Goal: Task Accomplishment & Management: Use online tool/utility

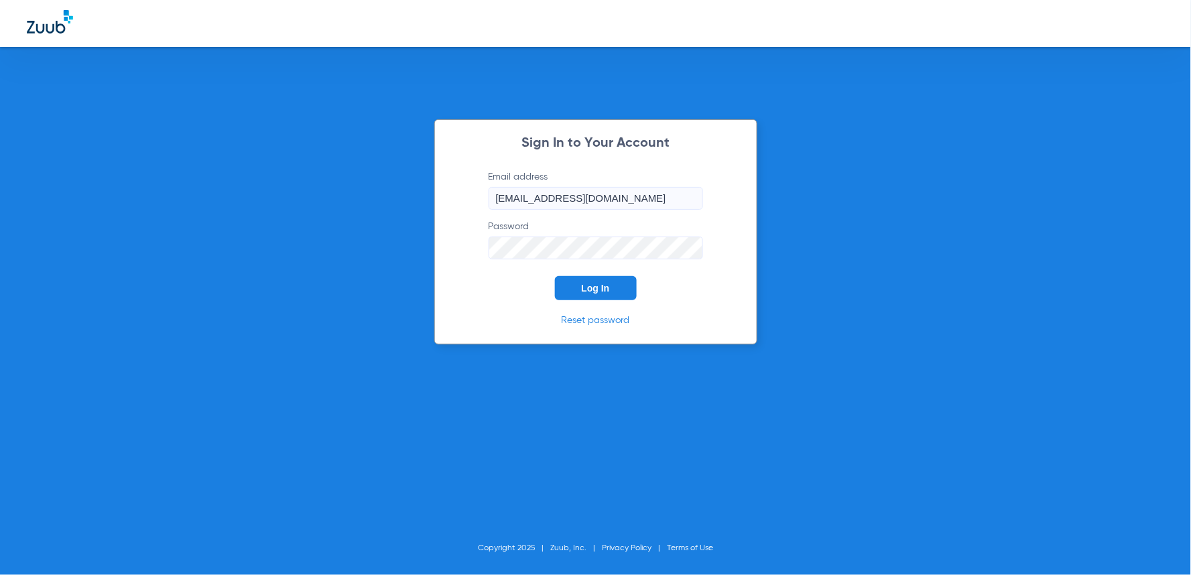
click at [582, 284] on span "Log In" at bounding box center [596, 288] width 28 height 11
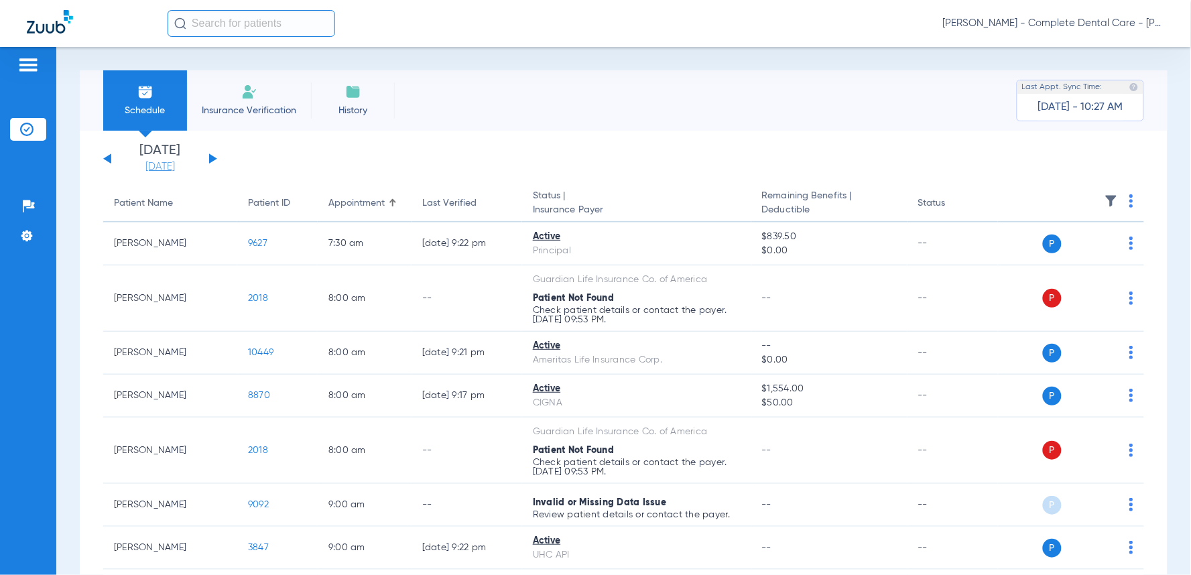
click at [172, 169] on link "[DATE]" at bounding box center [160, 166] width 80 height 13
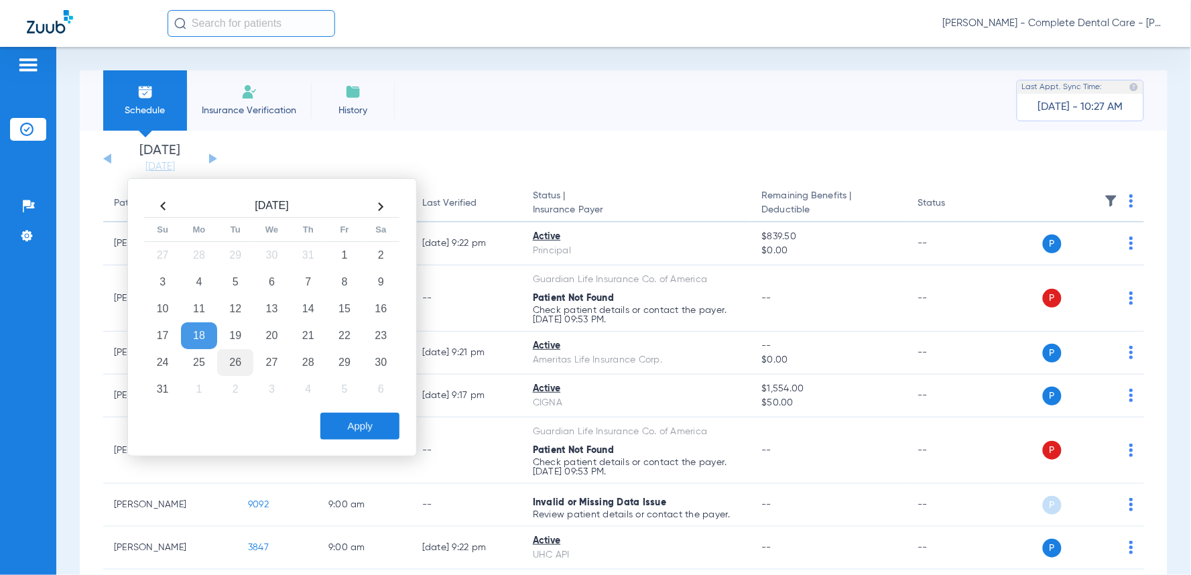
click at [235, 355] on td "26" at bounding box center [235, 362] width 36 height 27
click at [369, 421] on button "Apply" at bounding box center [359, 426] width 79 height 27
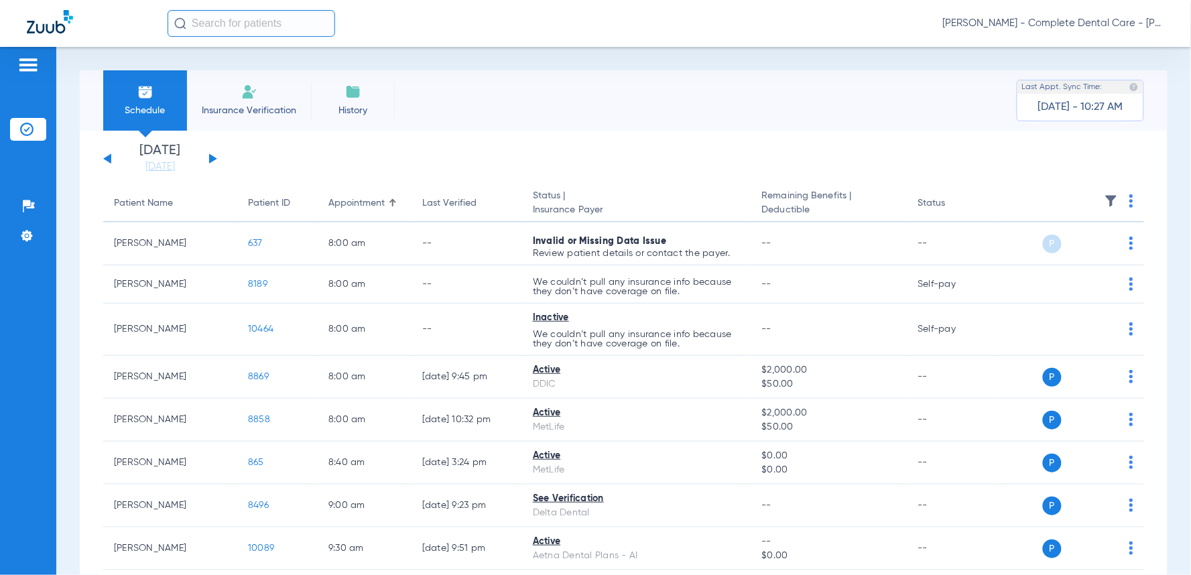
click at [1134, 193] on th at bounding box center [1071, 204] width 146 height 38
click at [1130, 203] on img at bounding box center [1132, 200] width 4 height 13
click at [1036, 249] on span "Verify All" at bounding box center [1070, 253] width 84 height 9
